Goal: Task Accomplishment & Management: Use online tool/utility

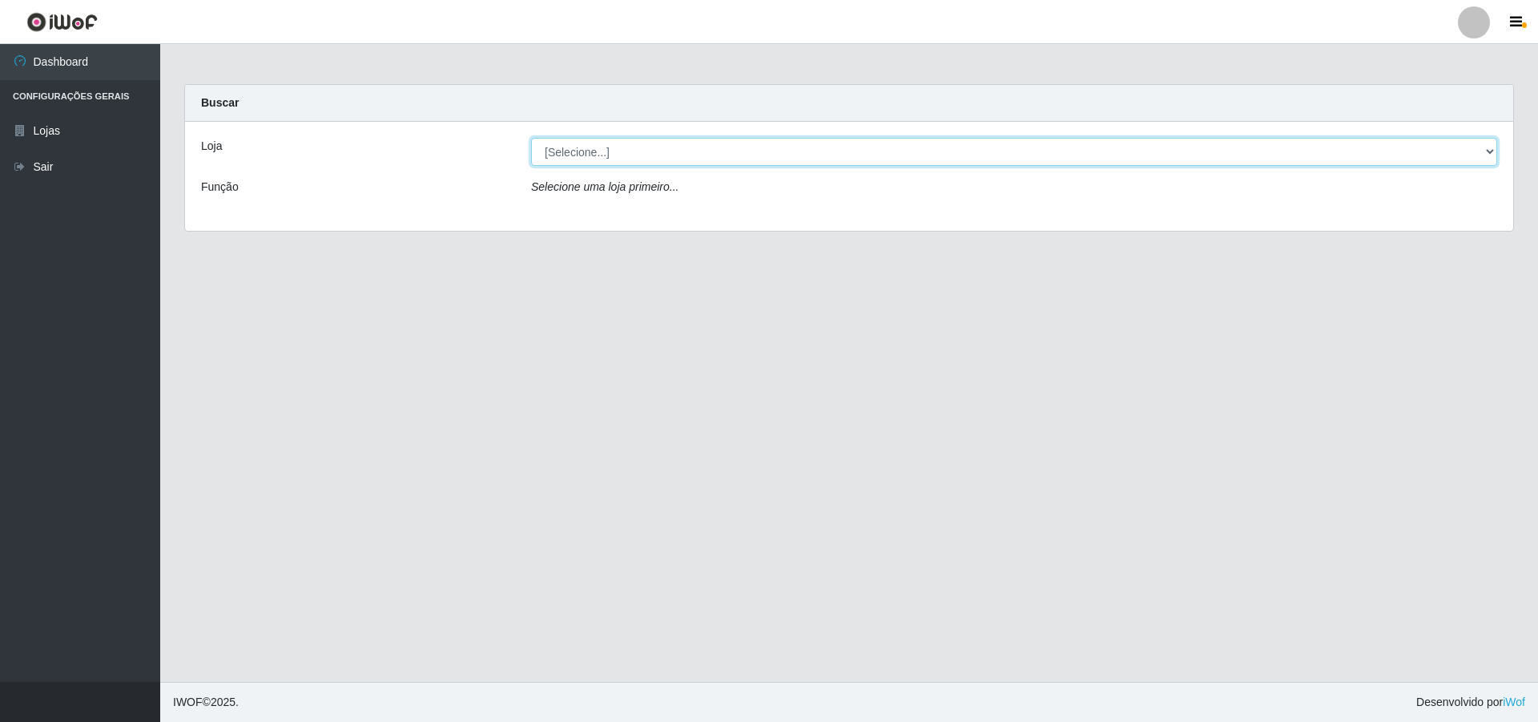
click at [1464, 145] on select "[Selecione...] Atacado Vem - [STREET_ADDRESS]" at bounding box center [1014, 152] width 966 height 28
select select "449"
click at [531, 138] on select "[Selecione...] Atacado Vem - [STREET_ADDRESS]" at bounding box center [1014, 152] width 966 height 28
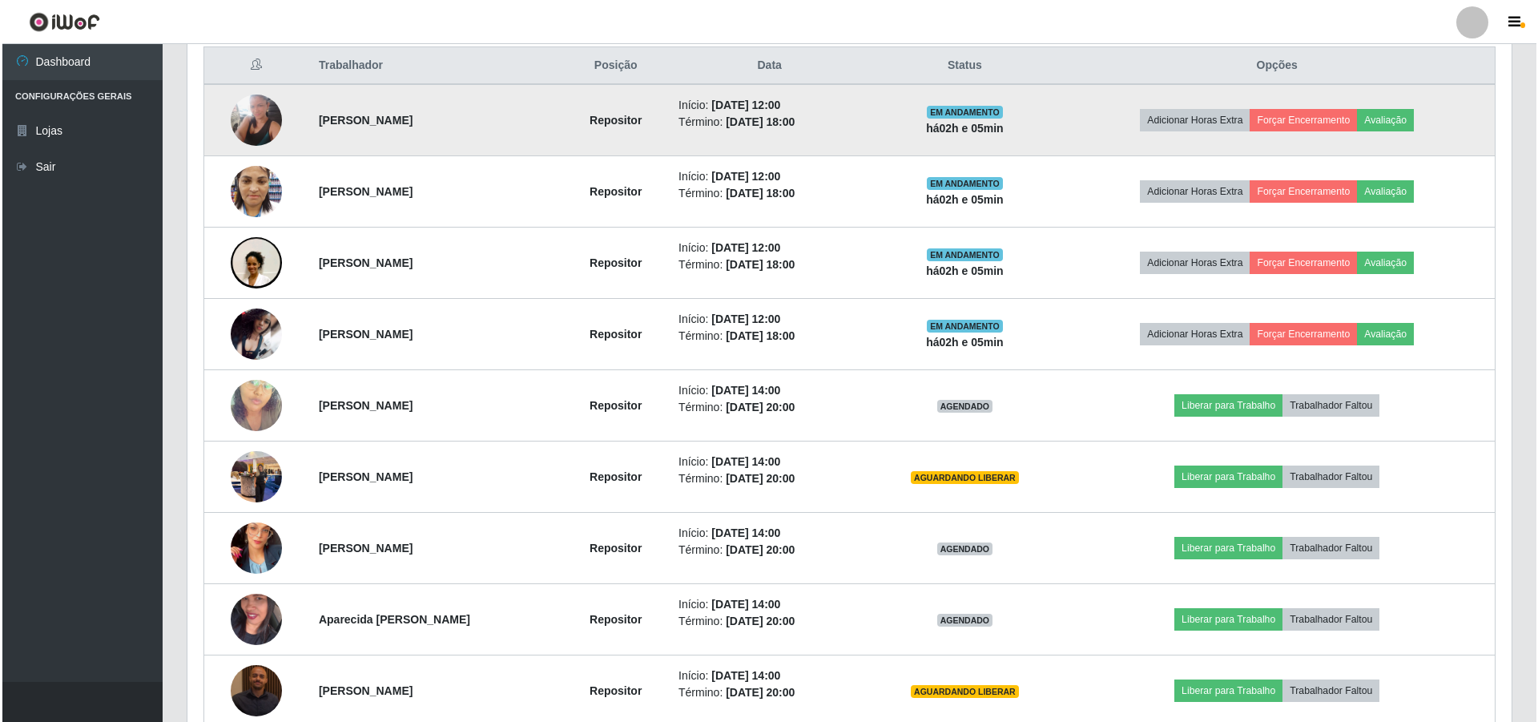
scroll to position [800836, 799845]
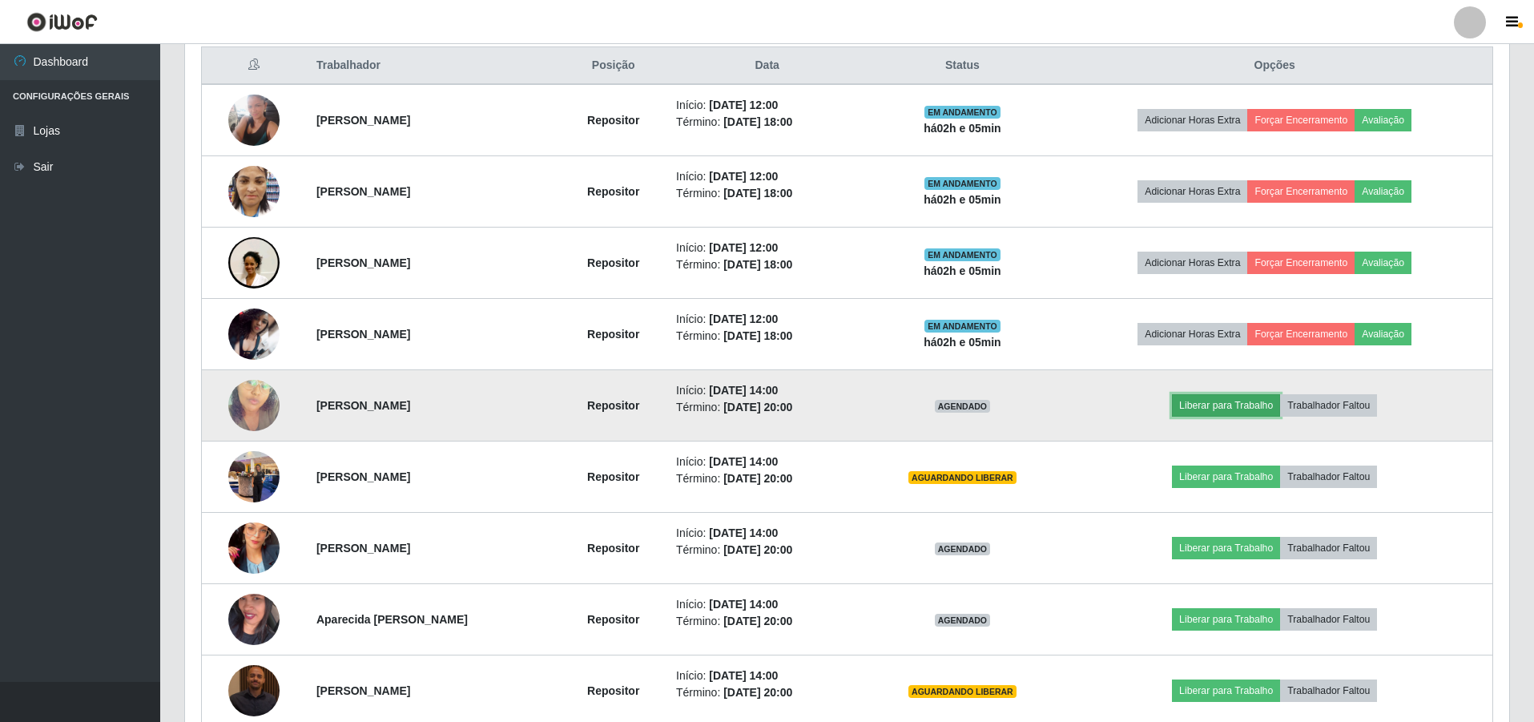
click at [1254, 405] on button "Liberar para Trabalho" at bounding box center [1226, 405] width 108 height 22
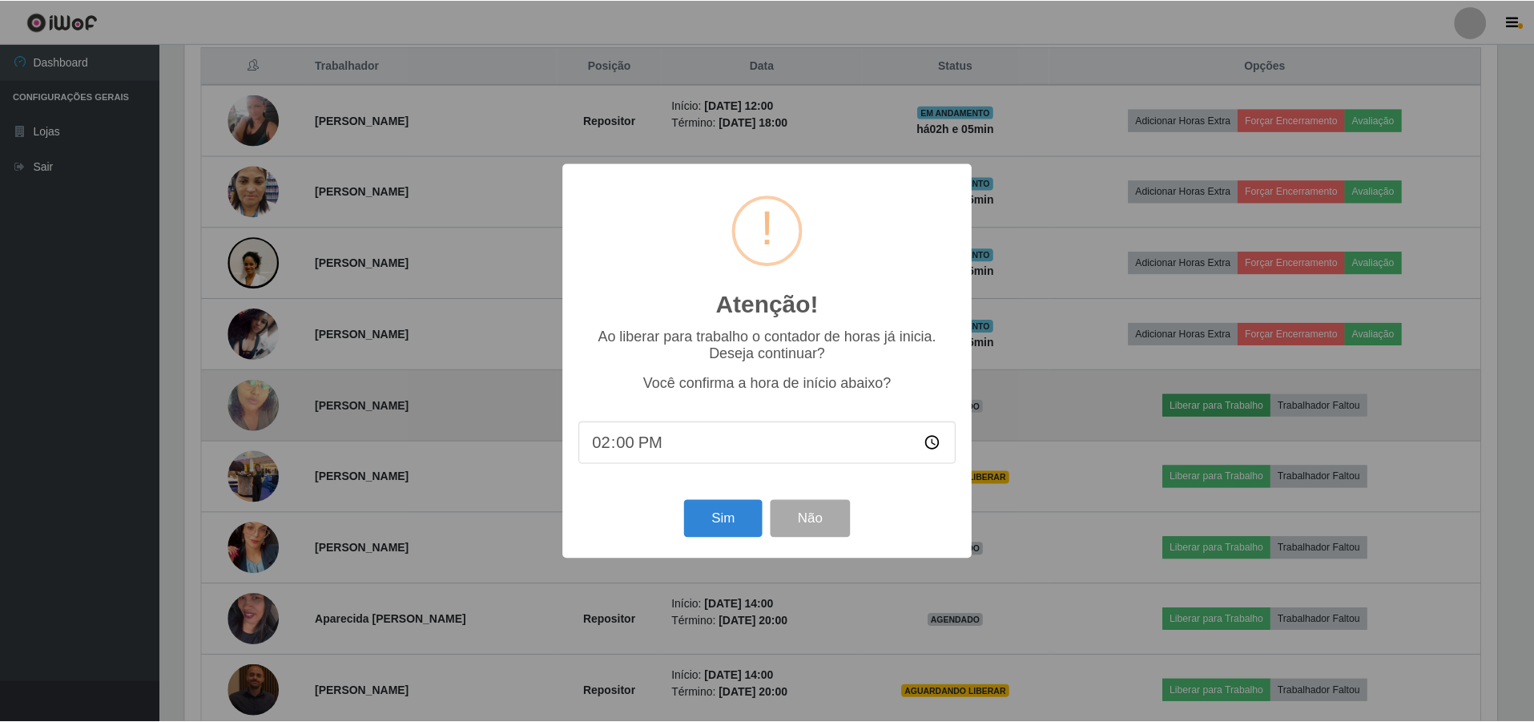
scroll to position [332, 1316]
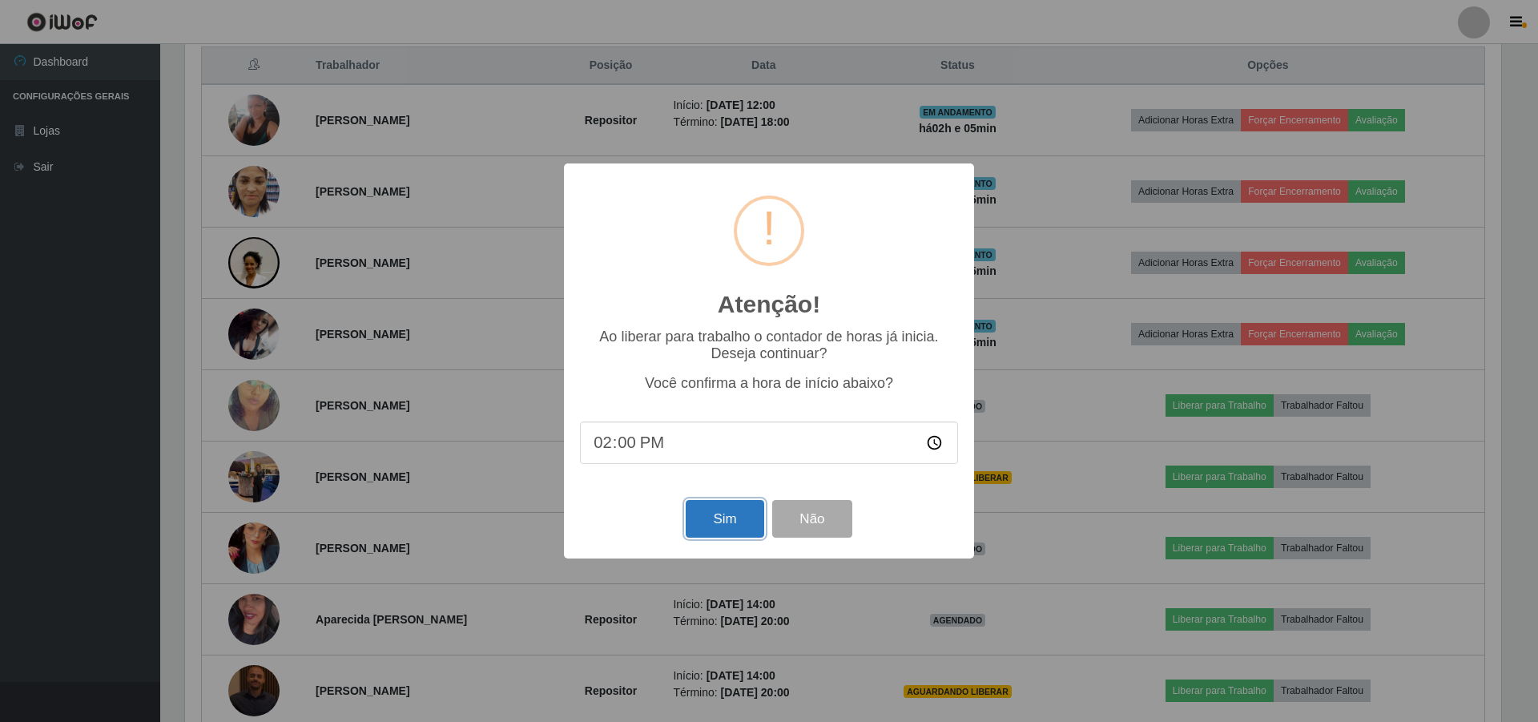
click at [712, 526] on button "Sim" at bounding box center [725, 519] width 78 height 38
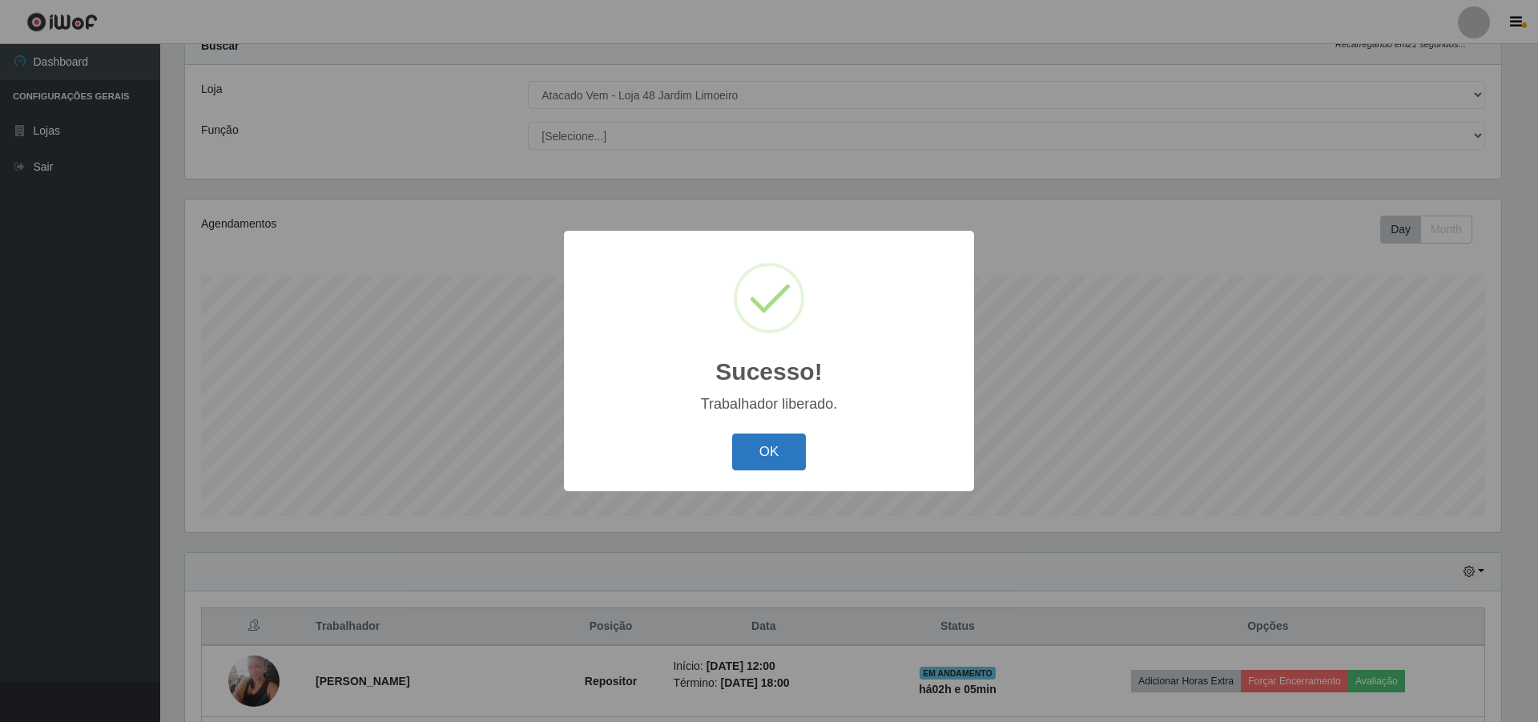
click at [768, 450] on button "OK" at bounding box center [769, 452] width 75 height 38
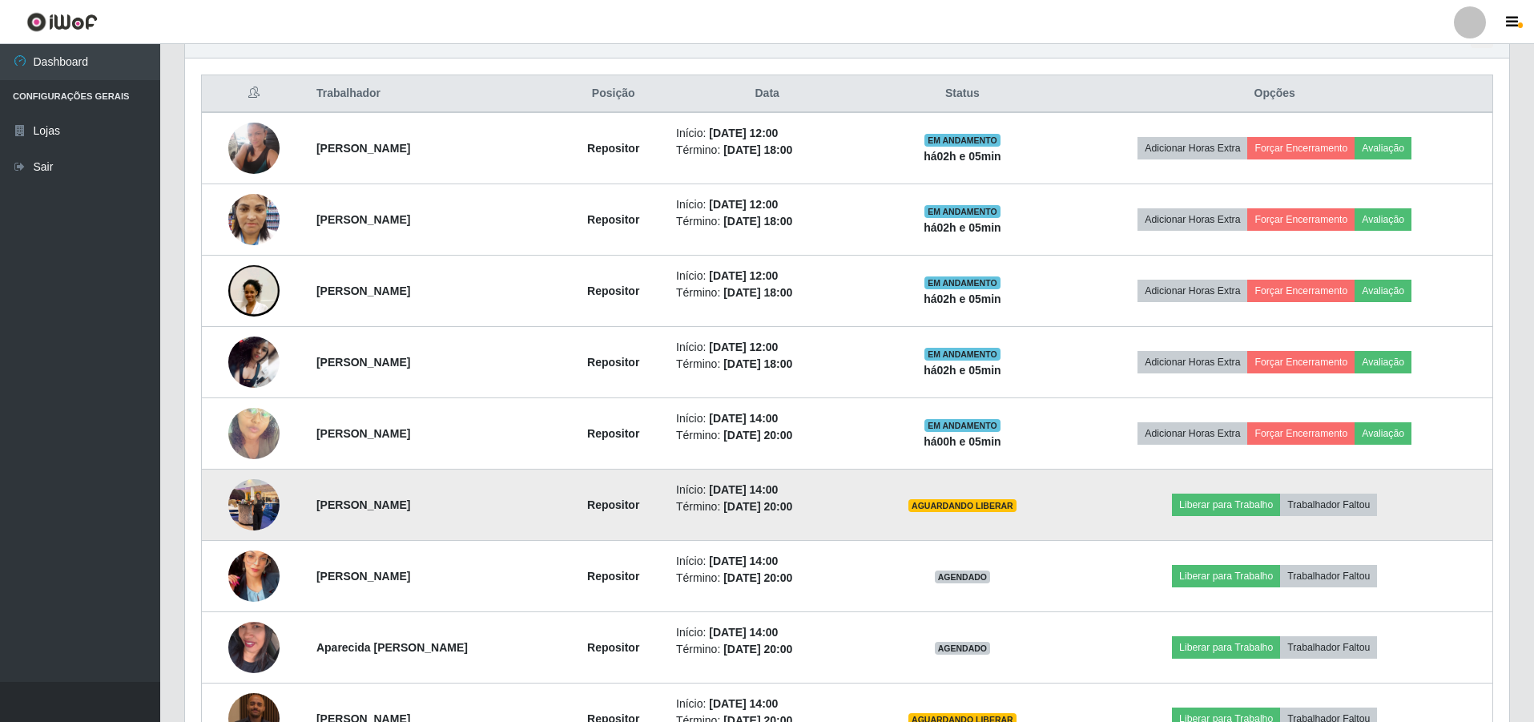
scroll to position [618, 0]
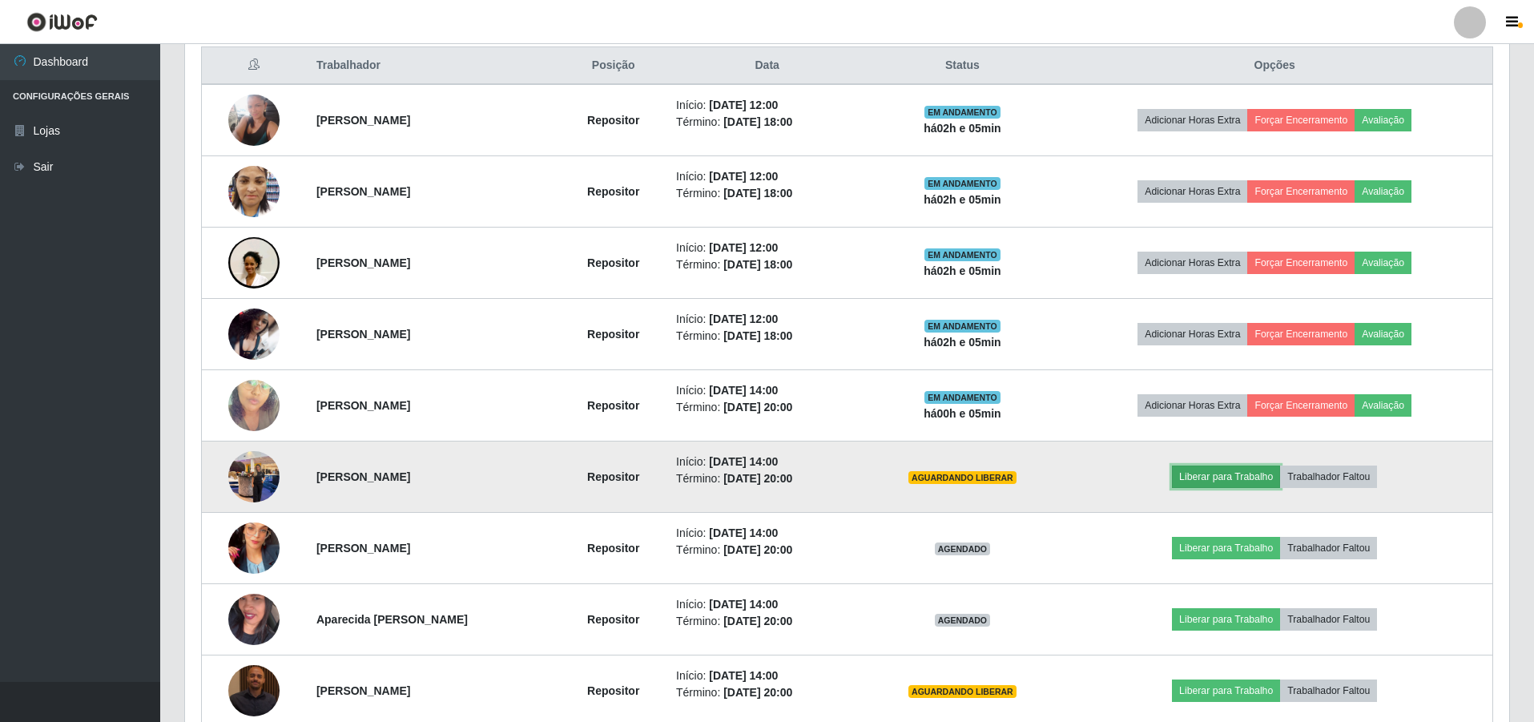
click at [1236, 471] on button "Liberar para Trabalho" at bounding box center [1226, 476] width 108 height 22
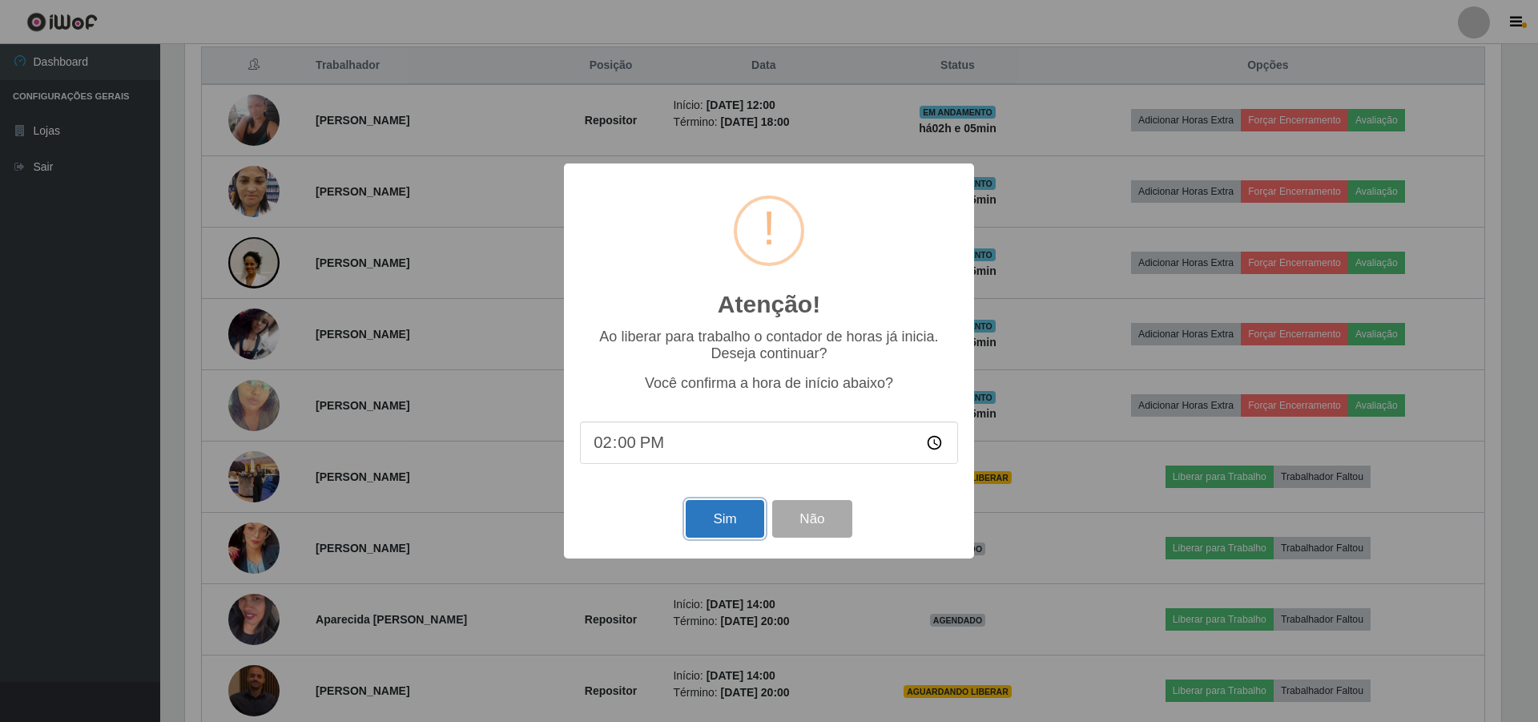
click at [724, 518] on button "Sim" at bounding box center [725, 519] width 78 height 38
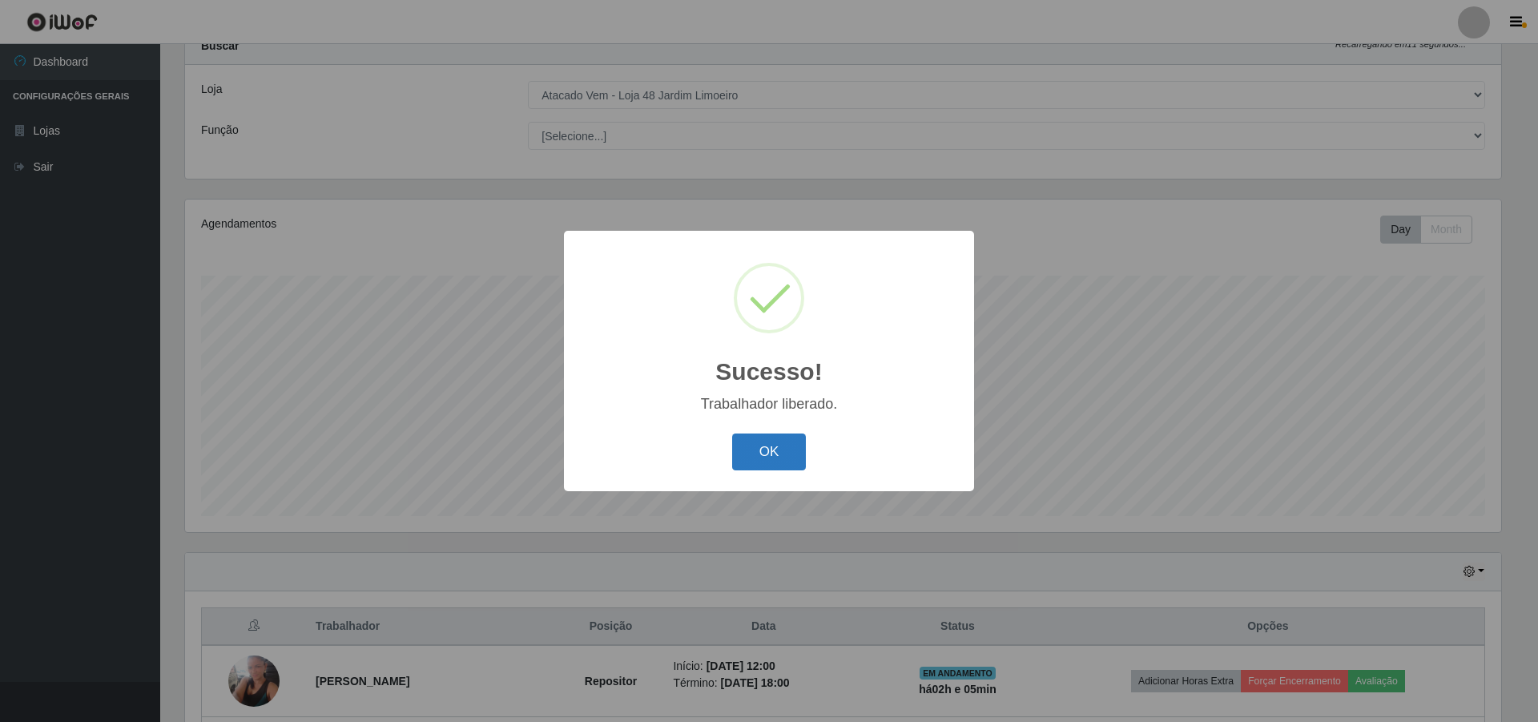
click at [792, 453] on button "OK" at bounding box center [769, 452] width 75 height 38
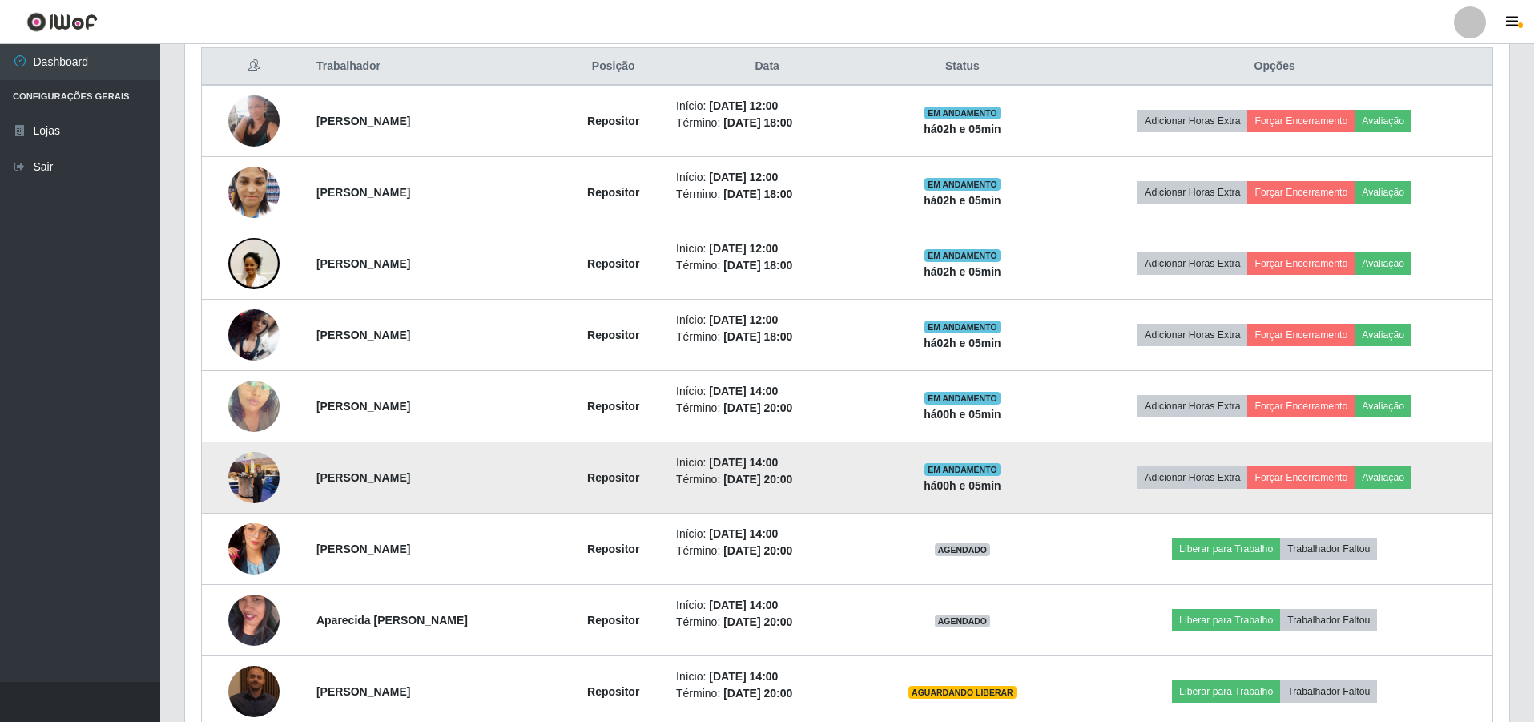
scroll to position [618, 0]
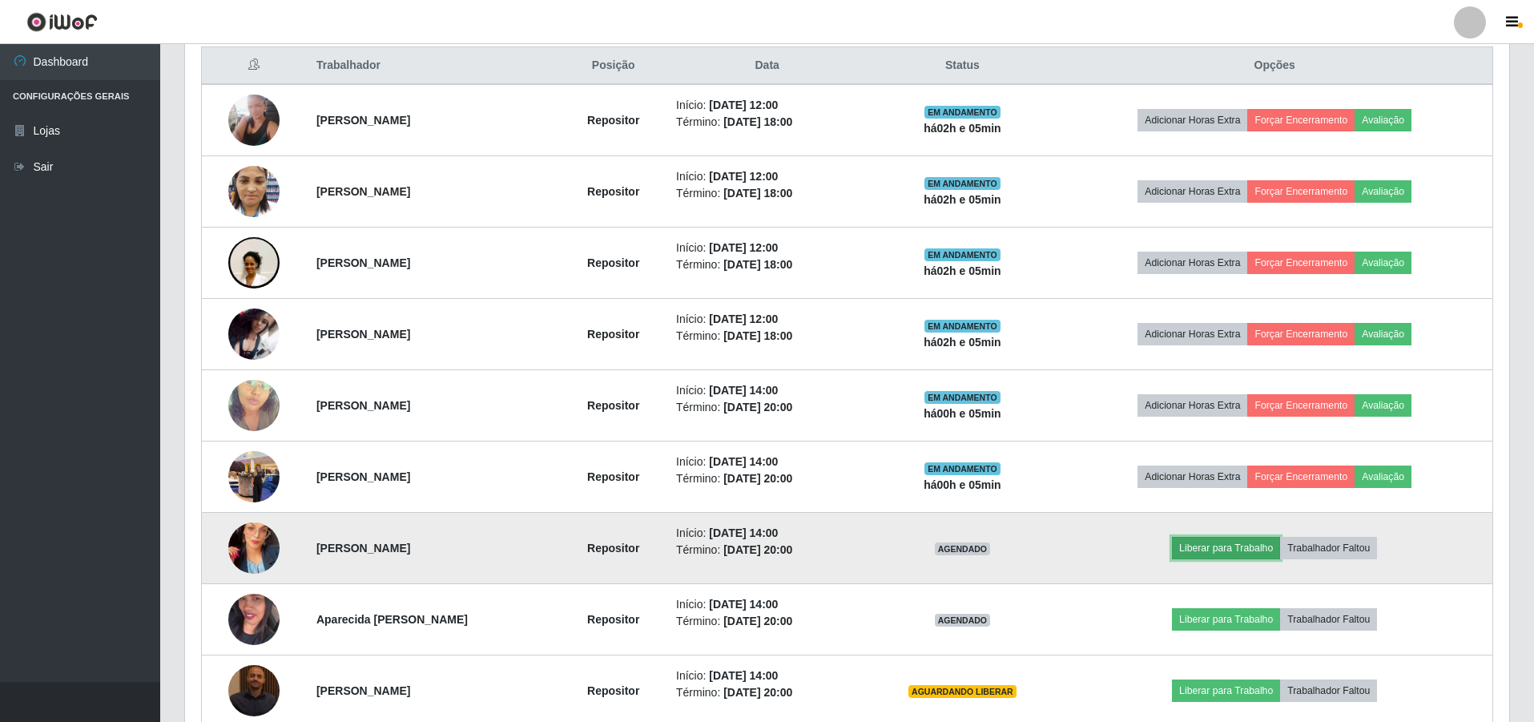
click at [1245, 550] on button "Liberar para Trabalho" at bounding box center [1226, 548] width 108 height 22
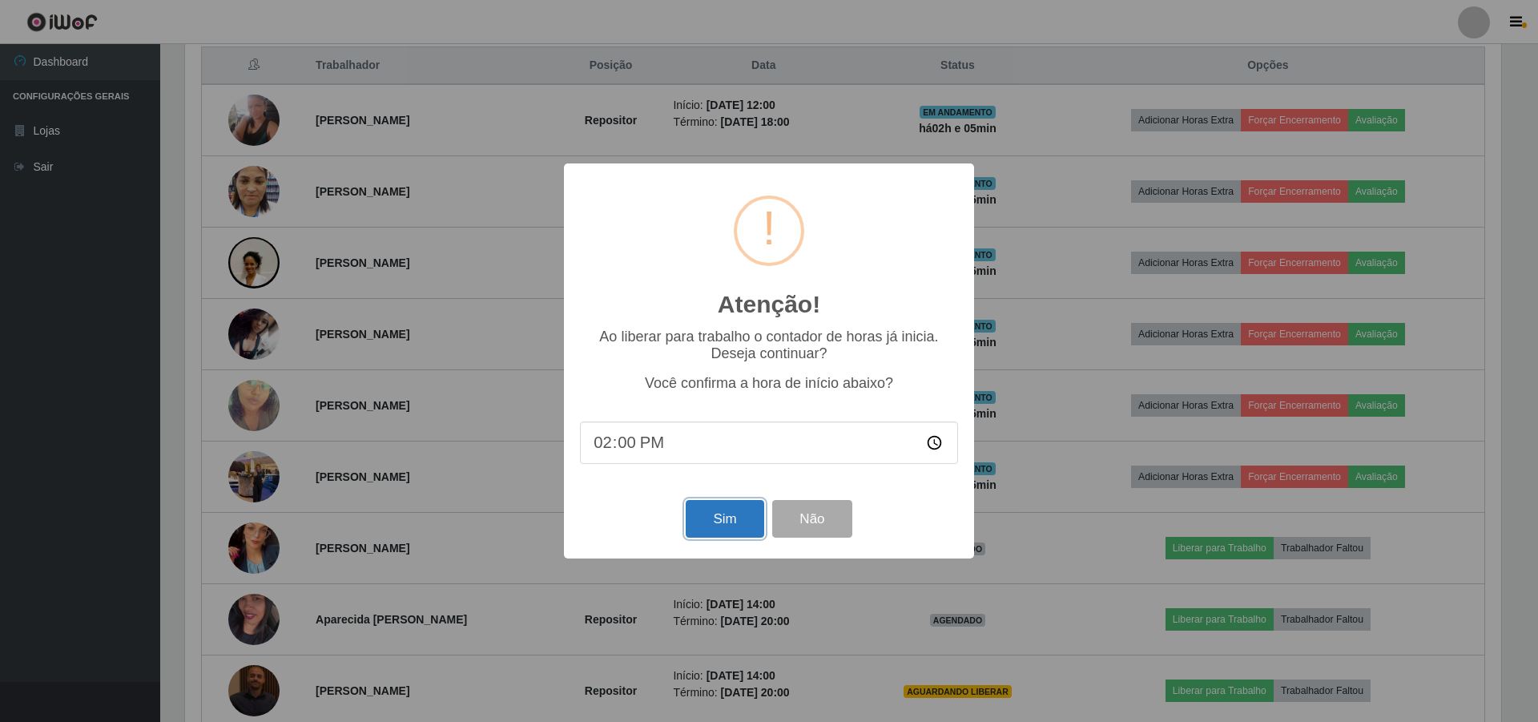
click at [731, 508] on button "Sim" at bounding box center [725, 519] width 78 height 38
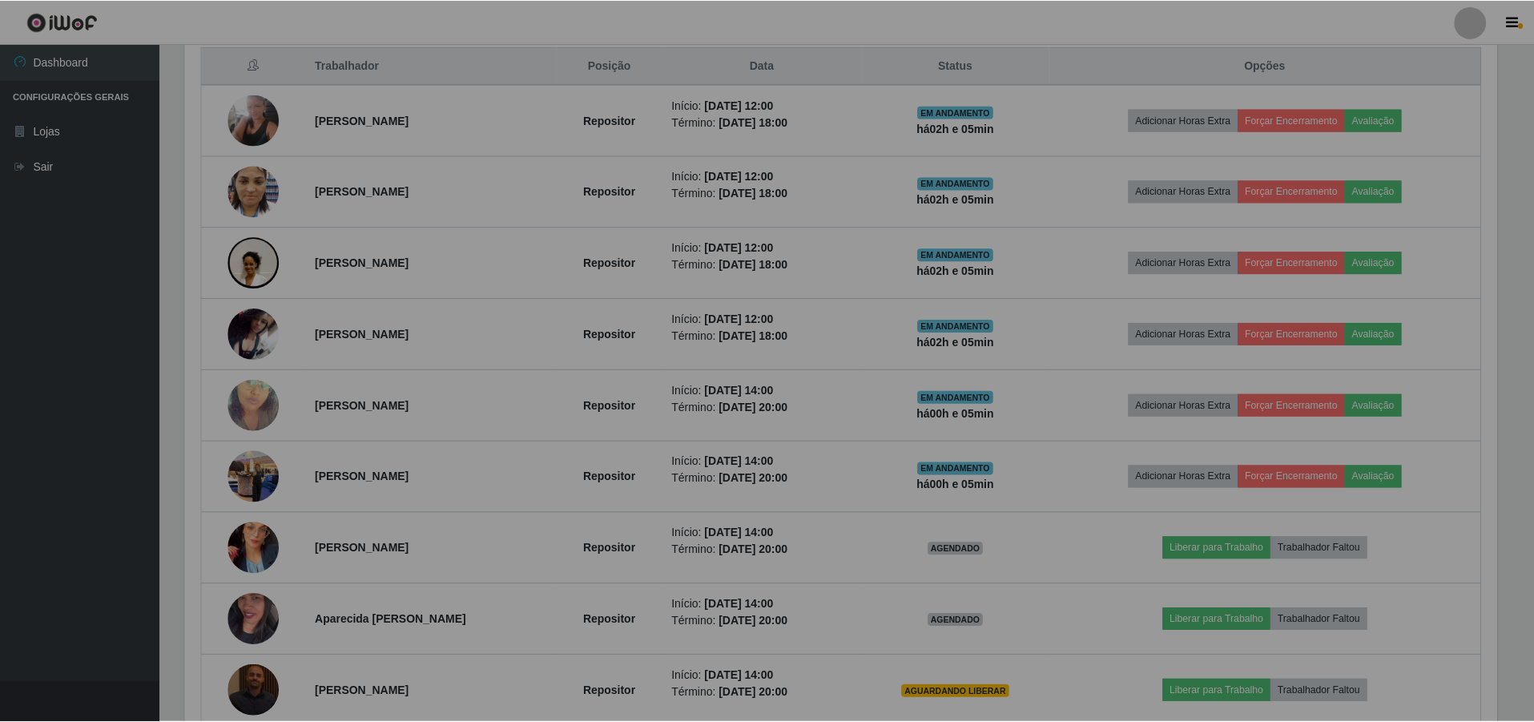
scroll to position [0, 0]
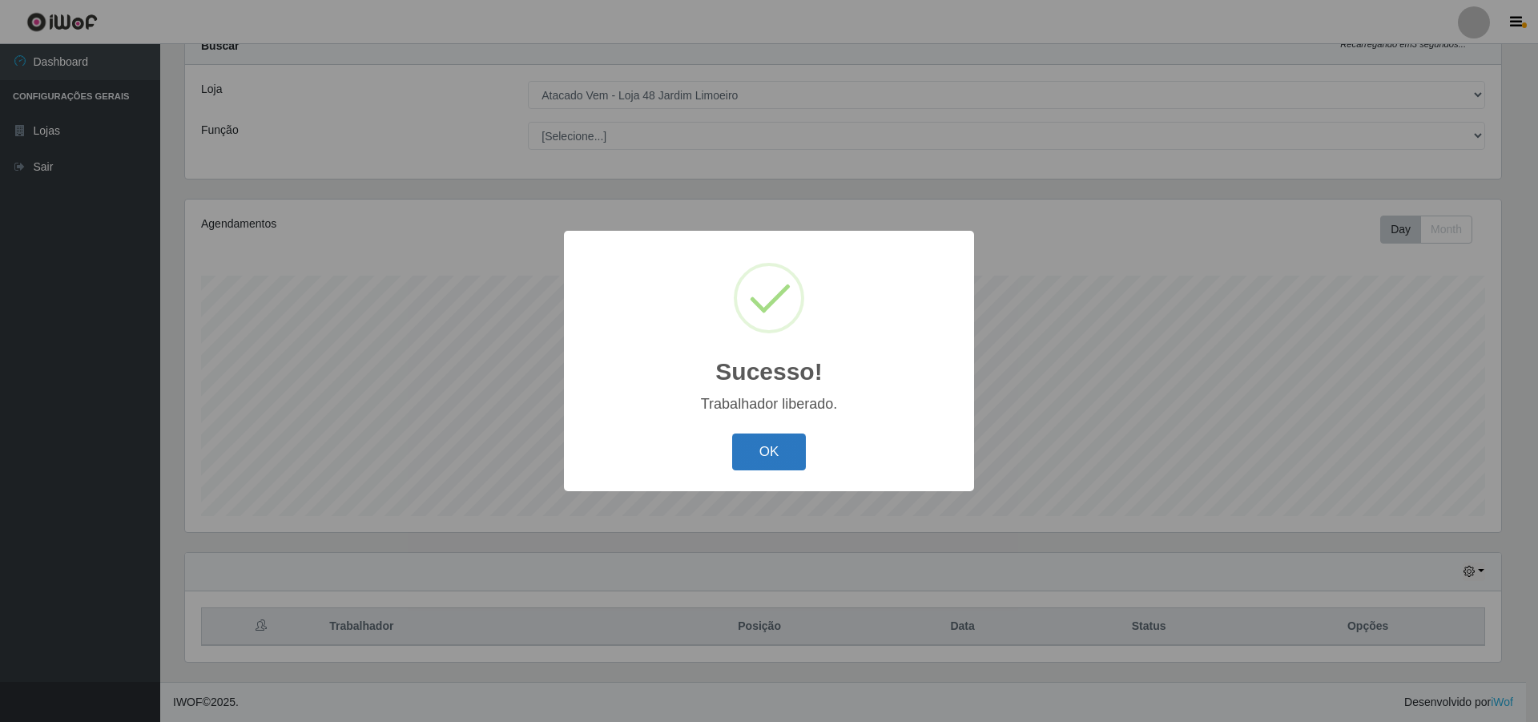
click at [773, 433] on div "OK Cancel" at bounding box center [769, 452] width 378 height 46
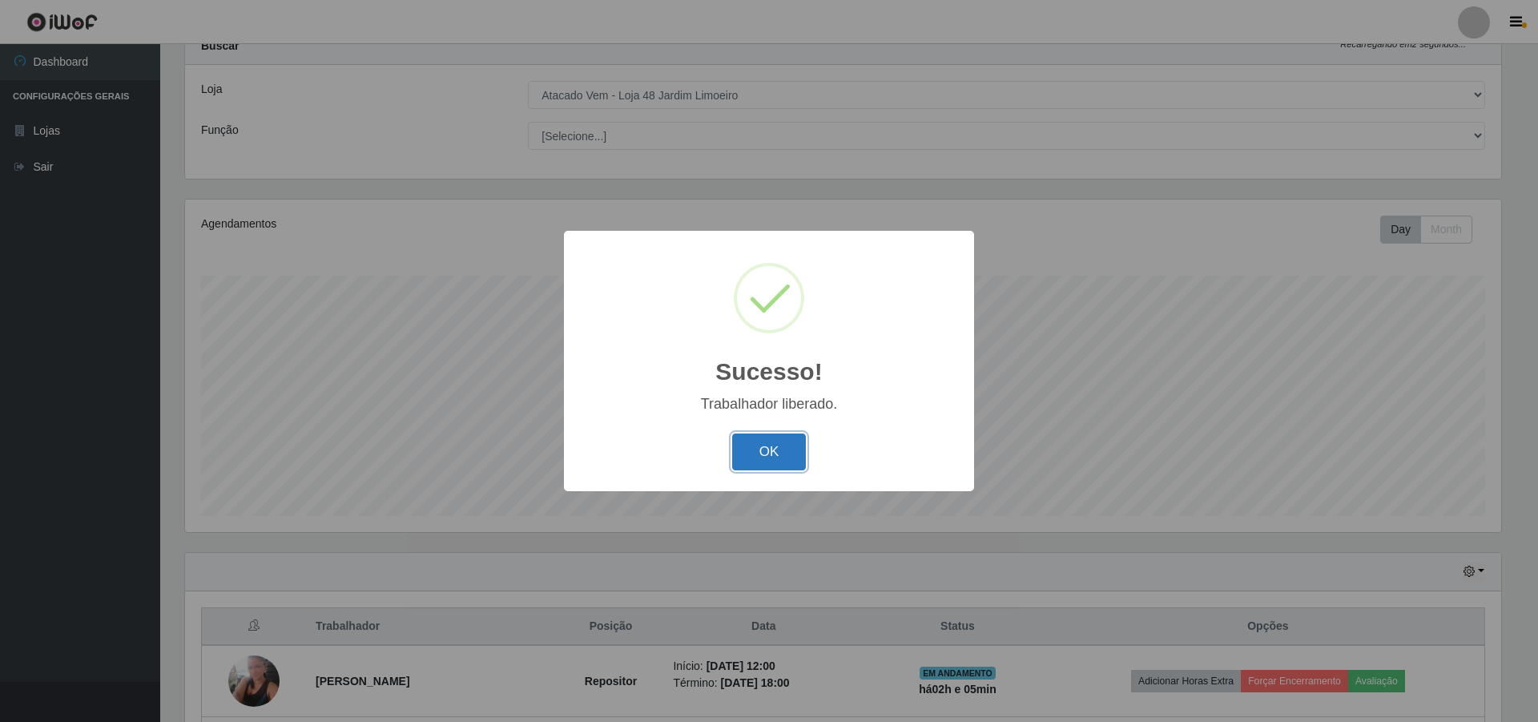
click at [780, 444] on button "OK" at bounding box center [769, 452] width 75 height 38
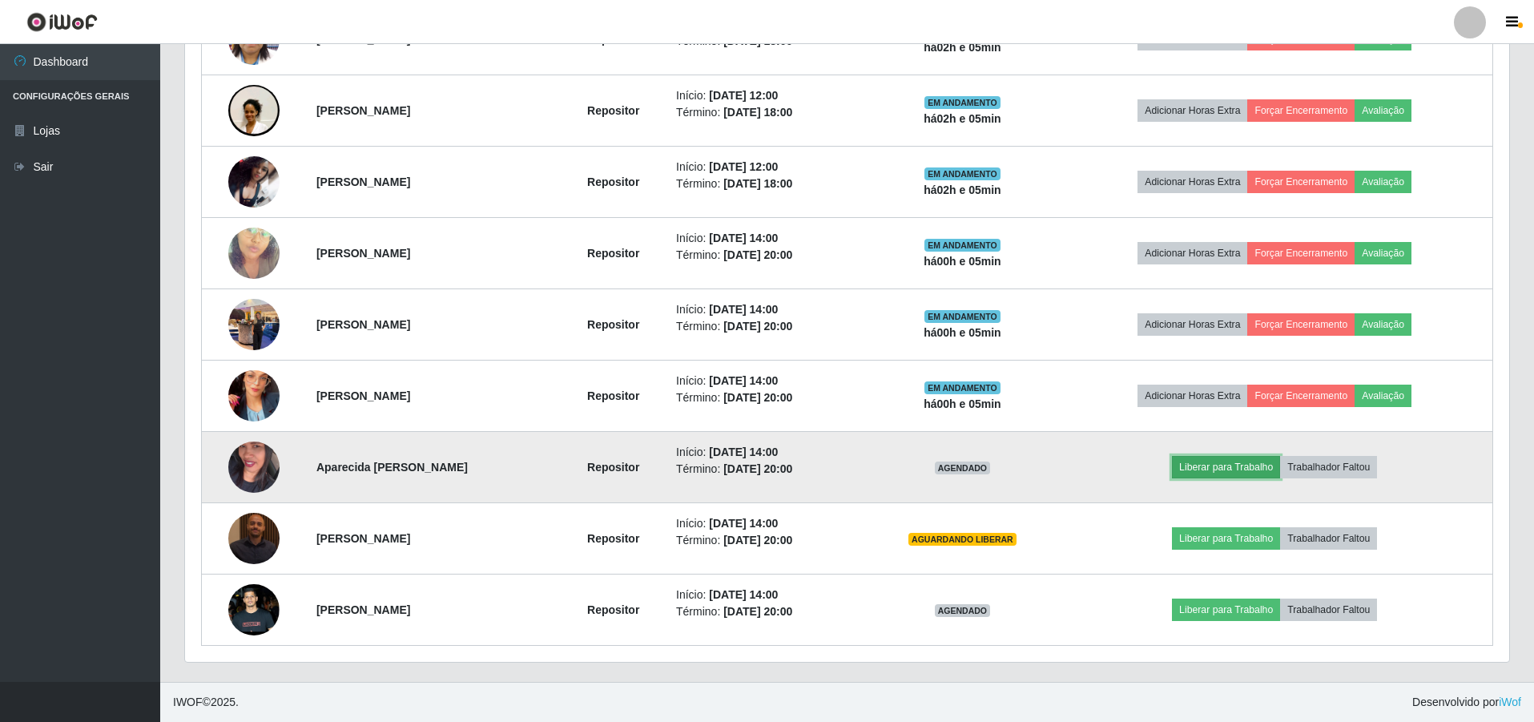
click at [1240, 468] on button "Liberar para Trabalho" at bounding box center [1226, 467] width 108 height 22
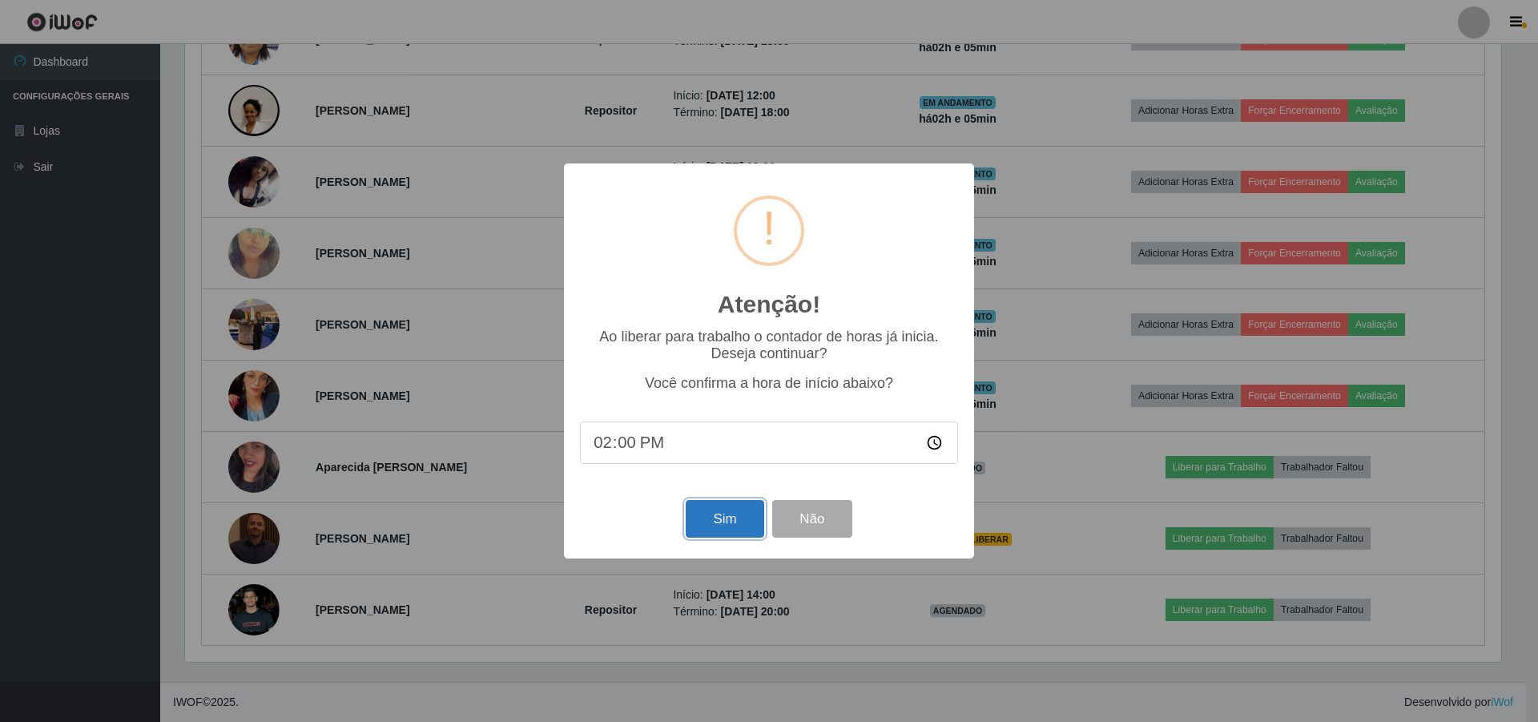
click at [725, 510] on button "Sim" at bounding box center [725, 519] width 78 height 38
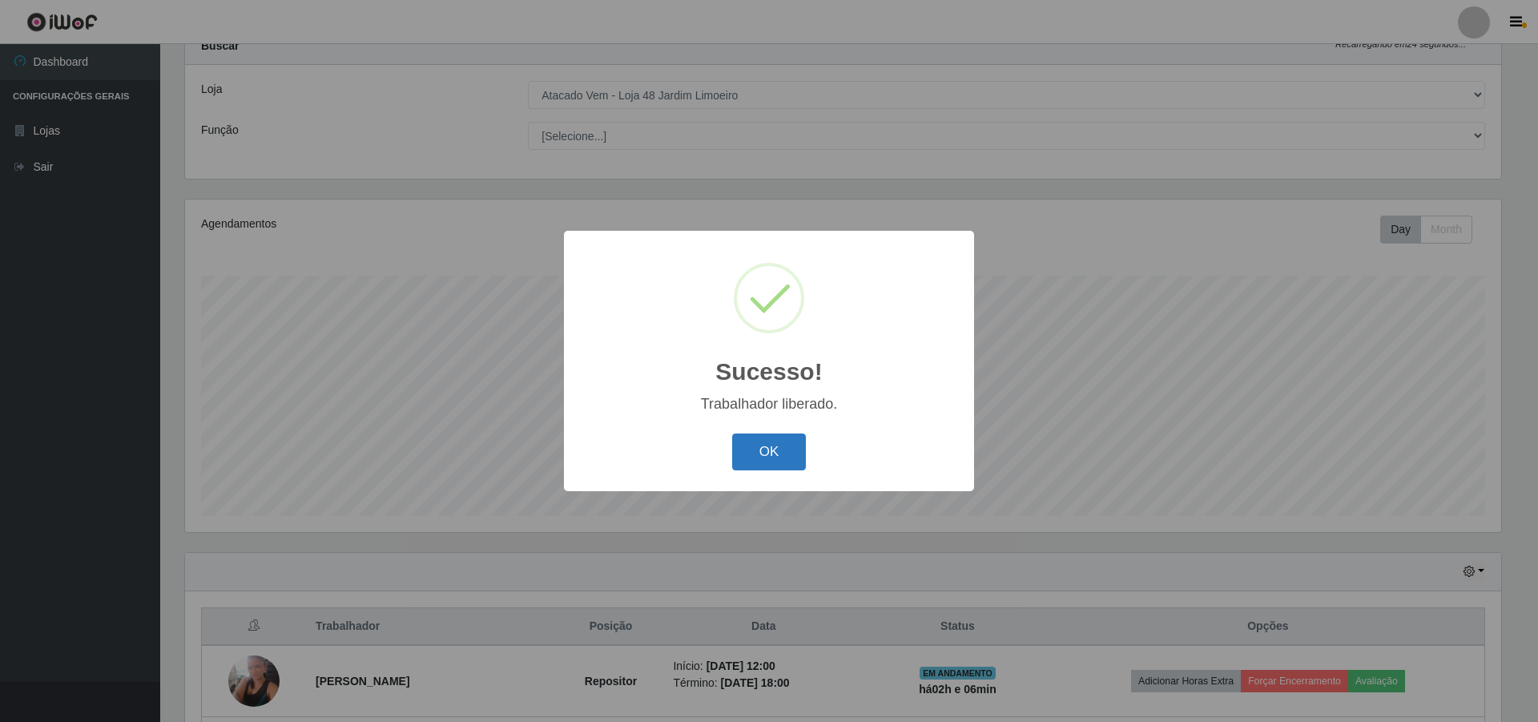
click at [781, 449] on button "OK" at bounding box center [769, 452] width 75 height 38
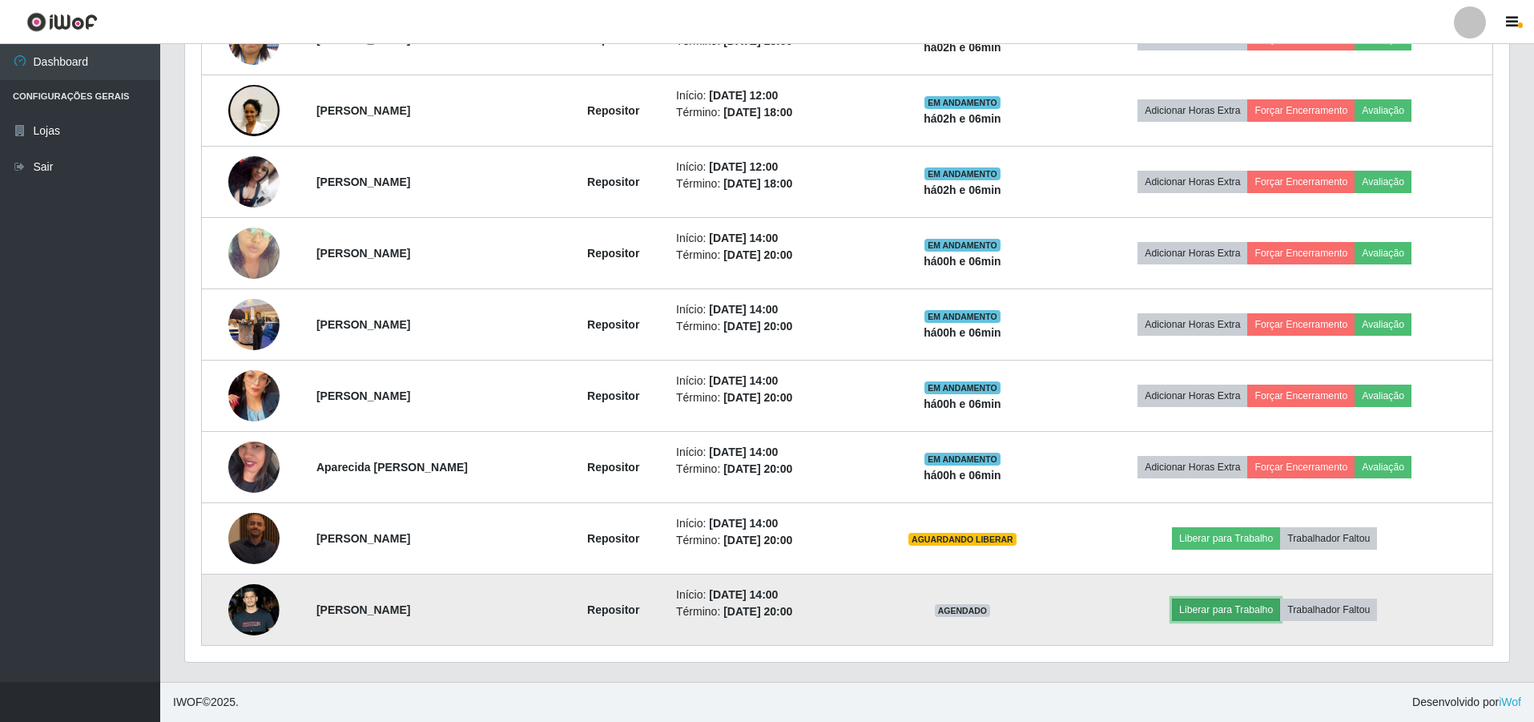
click at [1211, 603] on button "Liberar para Trabalho" at bounding box center [1226, 609] width 108 height 22
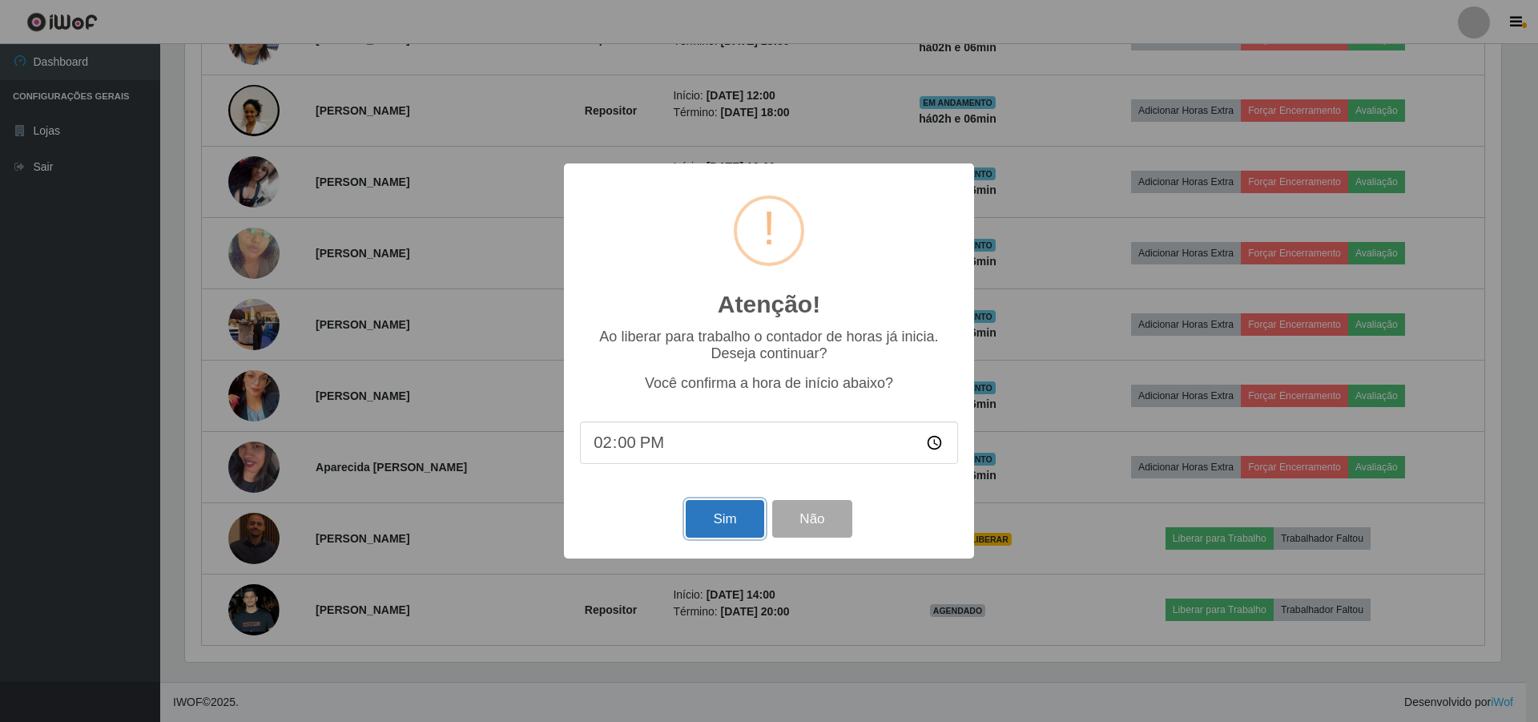
click at [741, 523] on button "Sim" at bounding box center [725, 519] width 78 height 38
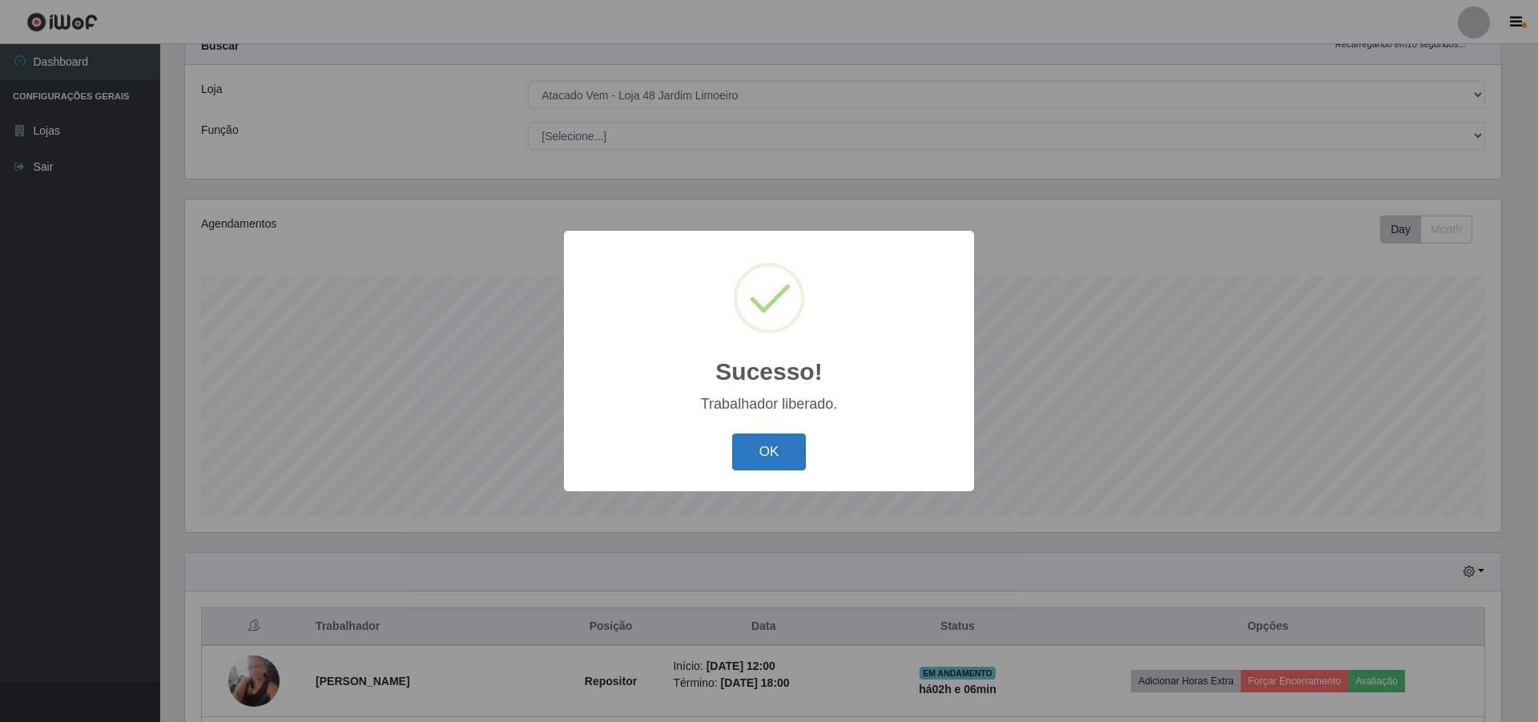
click at [790, 461] on button "OK" at bounding box center [769, 452] width 75 height 38
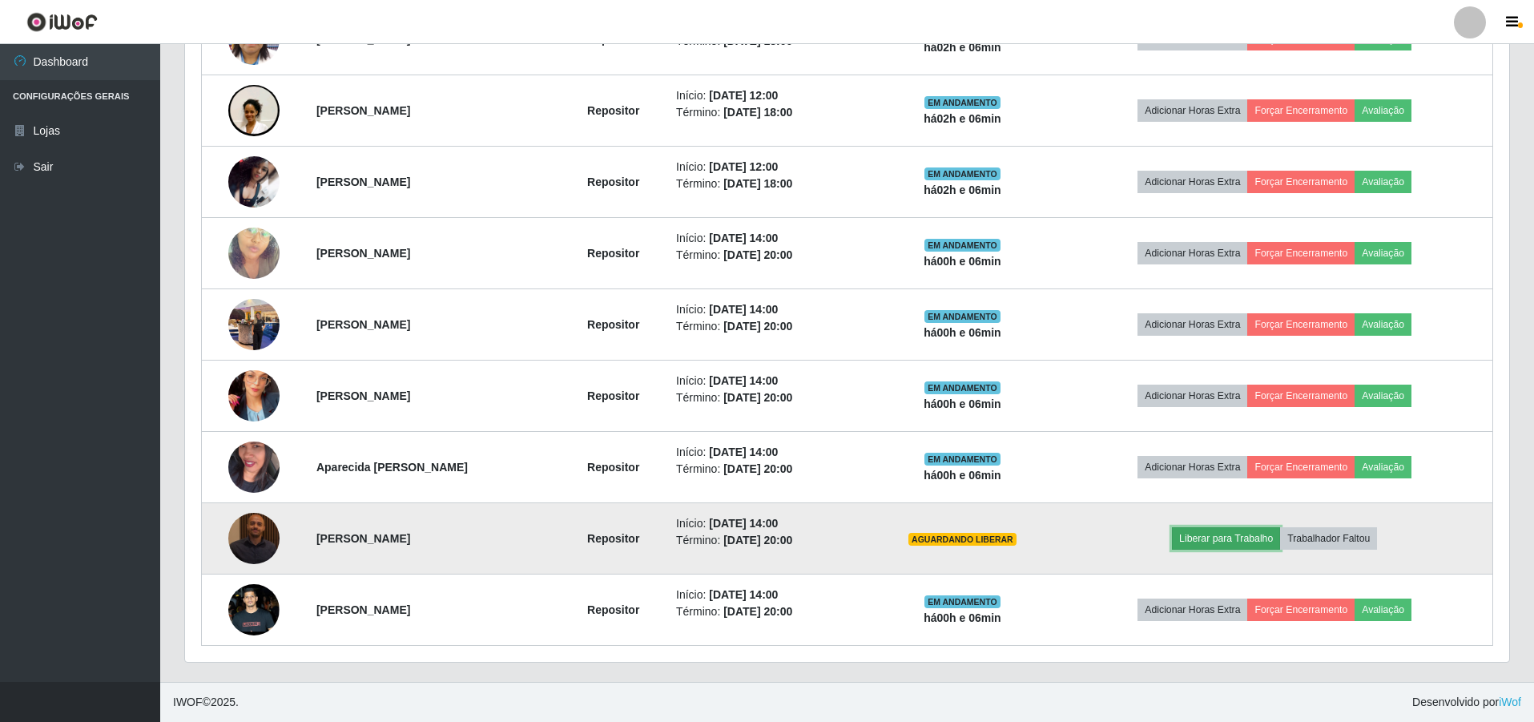
click at [1227, 534] on button "Liberar para Trabalho" at bounding box center [1226, 538] width 108 height 22
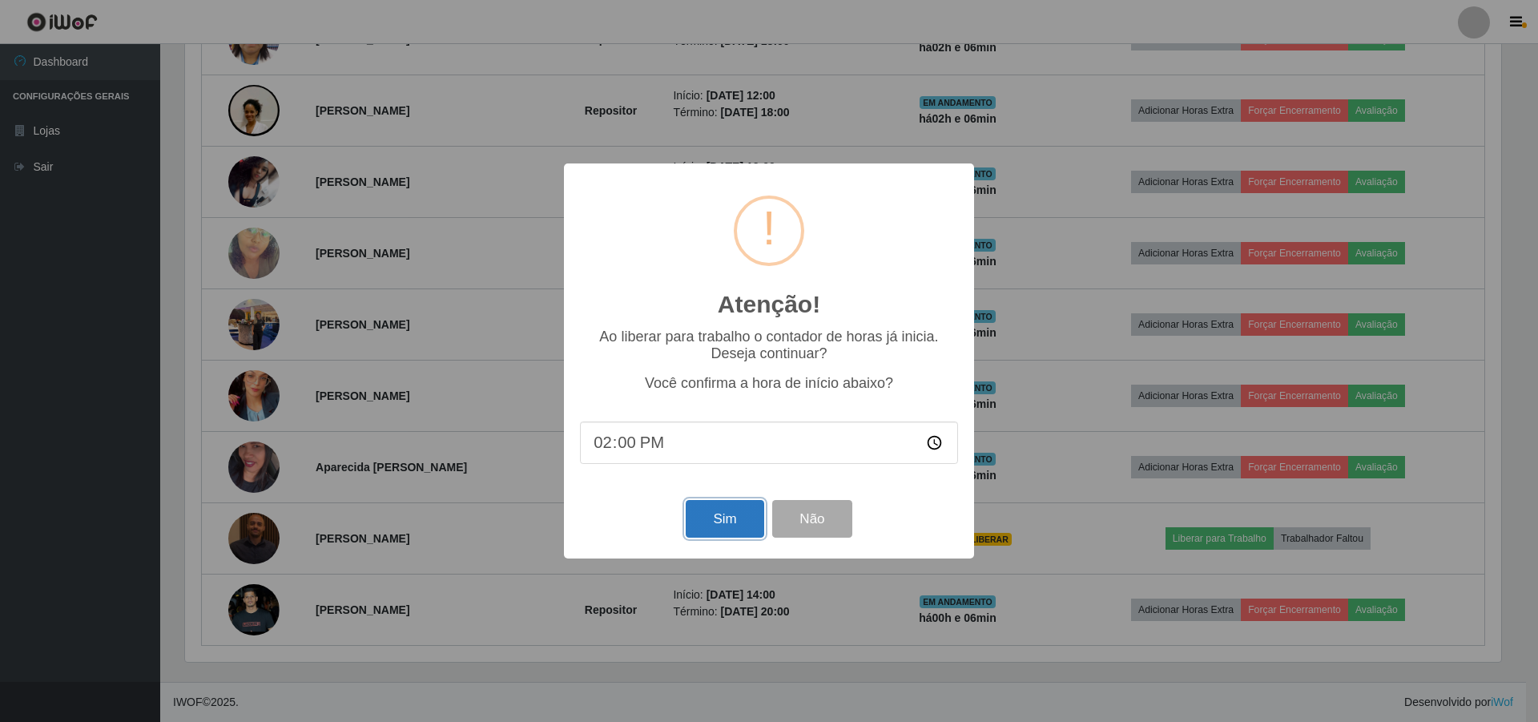
click at [742, 524] on button "Sim" at bounding box center [725, 519] width 78 height 38
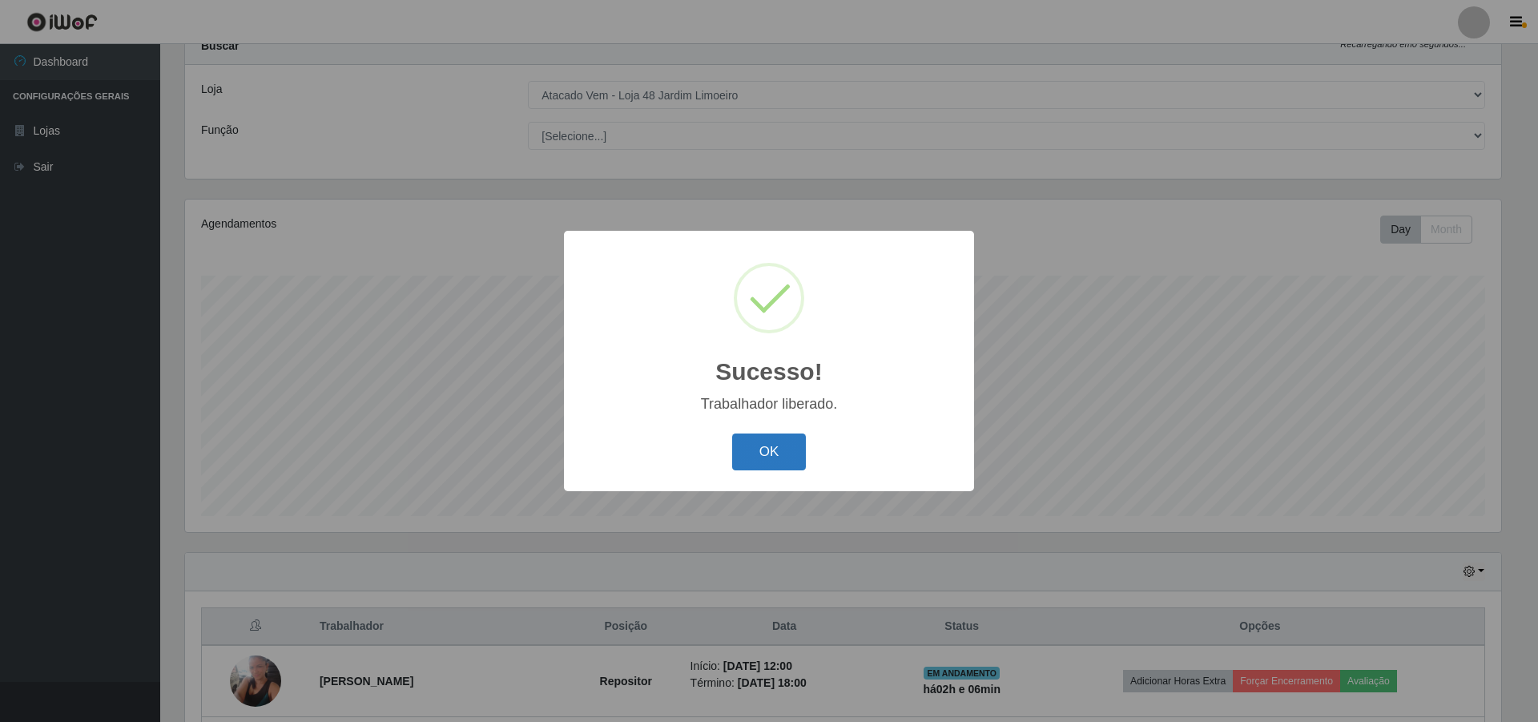
click at [773, 448] on button "OK" at bounding box center [769, 452] width 75 height 38
